Goal: Task Accomplishment & Management: Complete application form

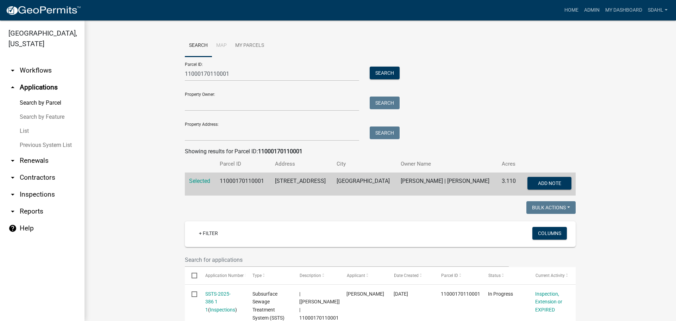
scroll to position [173, 0]
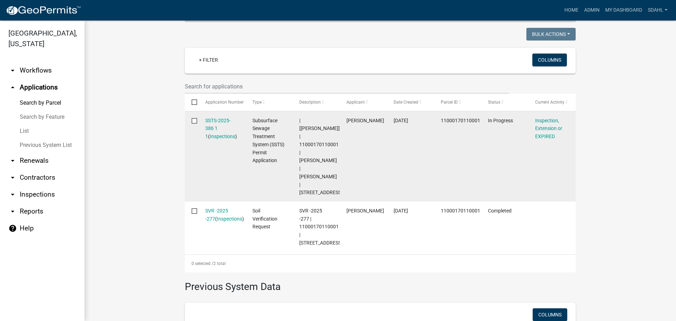
click at [311, 136] on span "| [Alexis Newark] | 11000170110001 | CHAD L ZERR | LORA ZERR | 31340 CO HWY 73" at bounding box center [320, 157] width 43 height 78
copy span "11000170110001"
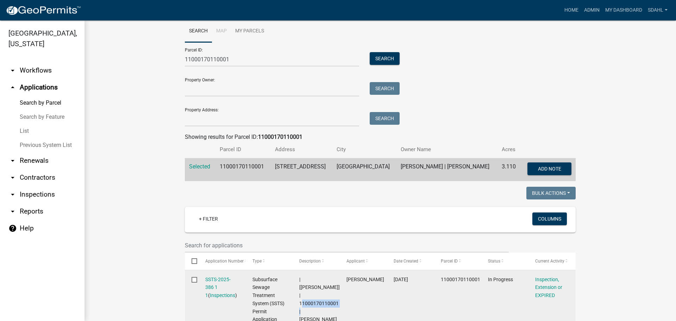
scroll to position [0, 0]
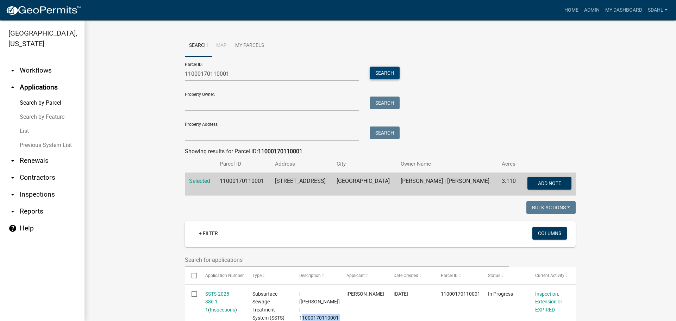
click at [385, 67] on button "Search" at bounding box center [385, 73] width 30 height 13
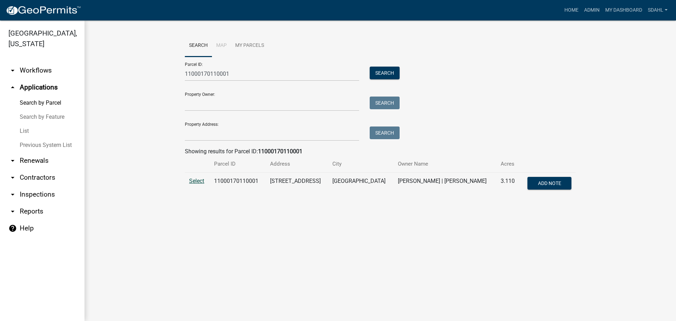
click at [196, 180] on span "Select" at bounding box center [196, 180] width 15 height 7
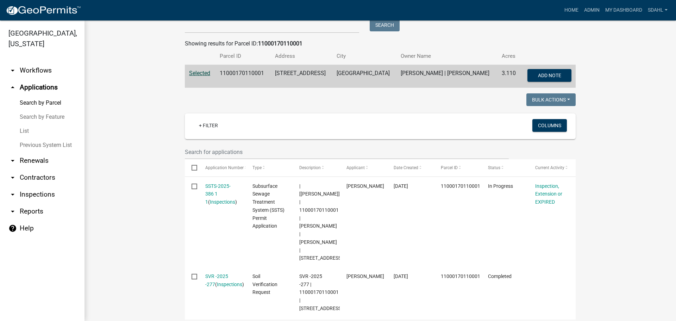
scroll to position [106, 0]
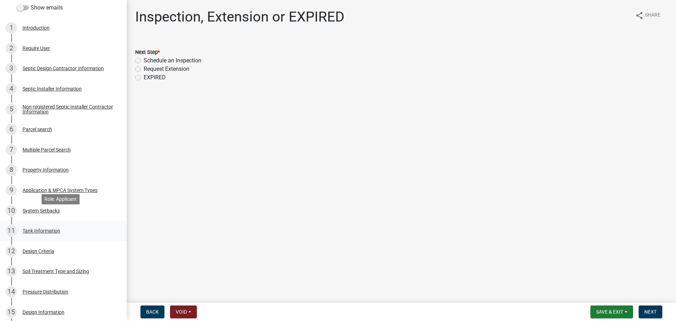
scroll to position [141, 0]
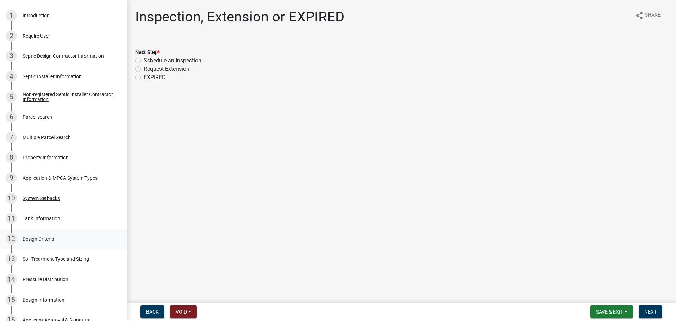
click at [42, 241] on div "Design Criteria" at bounding box center [39, 238] width 32 height 5
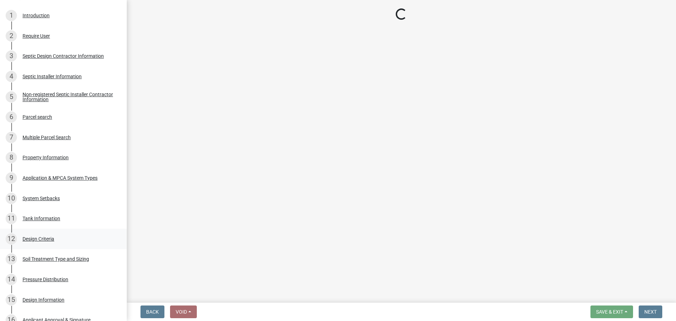
select select "161dc003-2926-44f5-9717-bc9d566eecc1"
select select "3153871a-0646-45c0-8d36-98762e1aaded"
select select "14354fbd-e666-4c9c-b77c-8c181d233a28"
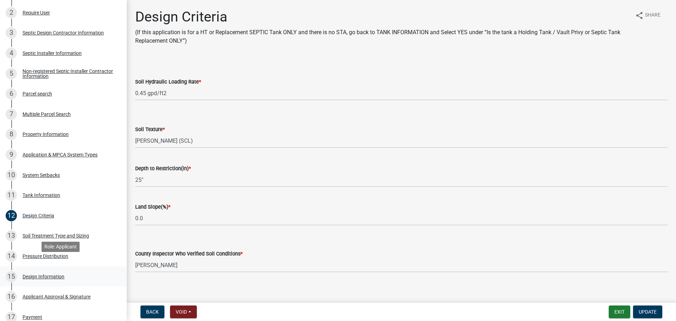
scroll to position [176, 0]
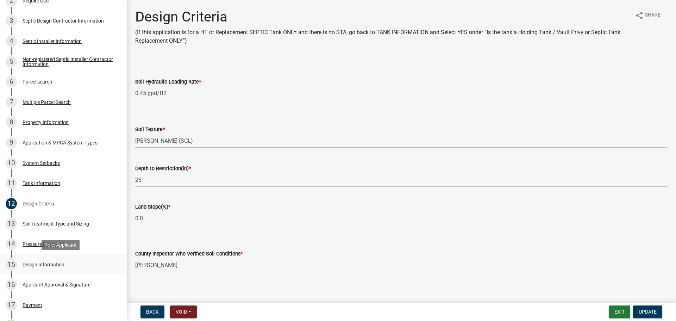
click at [50, 264] on div "Design Information" at bounding box center [44, 264] width 42 height 5
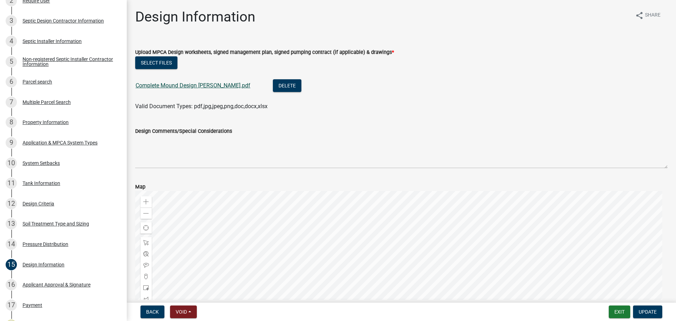
click at [192, 86] on link "Complete Mound Design Zerr.pdf" at bounding box center [192, 85] width 115 height 7
click at [41, 200] on div "12 Design Criteria" at bounding box center [61, 203] width 110 height 11
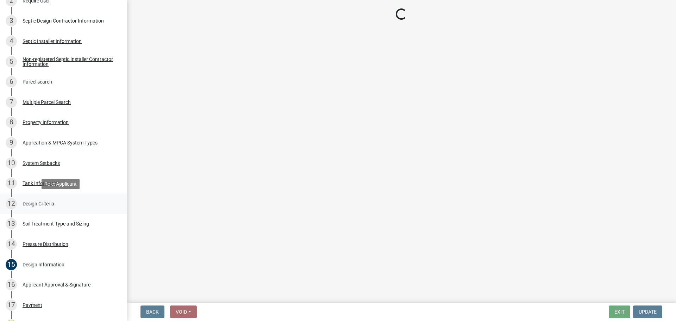
select select "161dc003-2926-44f5-9717-bc9d566eecc1"
select select "3153871a-0646-45c0-8d36-98762e1aaded"
select select "14354fbd-e666-4c9c-b77c-8c181d233a28"
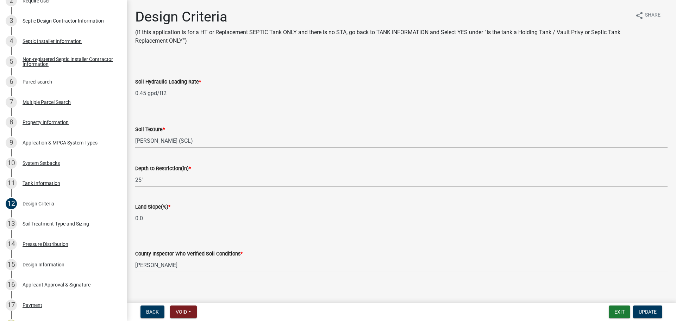
scroll to position [6, 0]
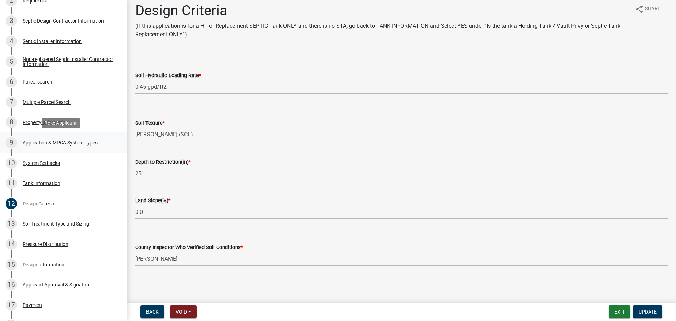
click at [70, 142] on div "Application & MPCA System Types" at bounding box center [60, 142] width 75 height 5
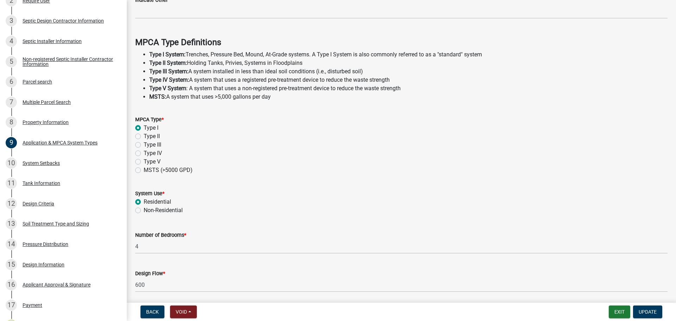
scroll to position [201, 0]
